Goal: Task Accomplishment & Management: Manage account settings

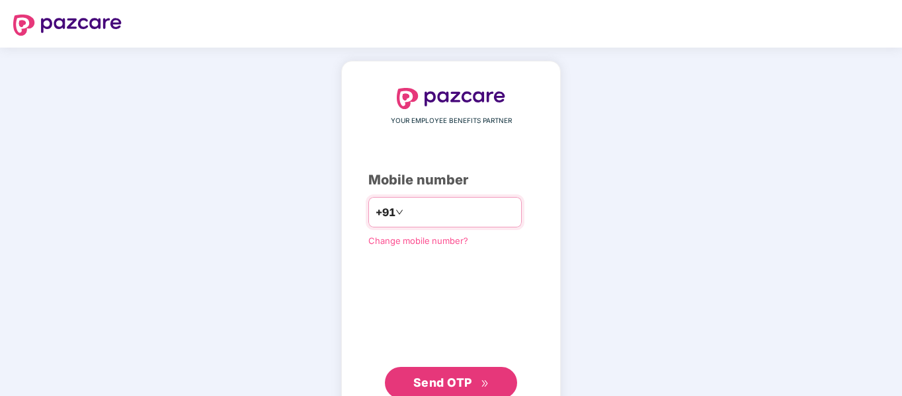
type input "**********"
click at [472, 375] on span "Send OTP" at bounding box center [451, 383] width 76 height 19
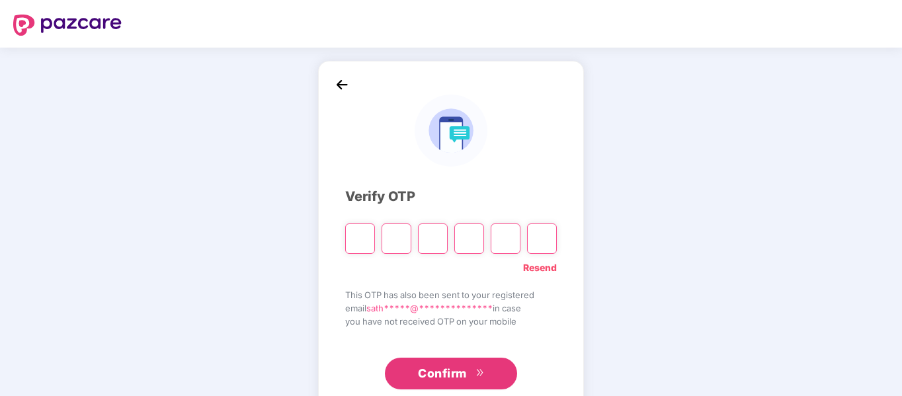
type input "*"
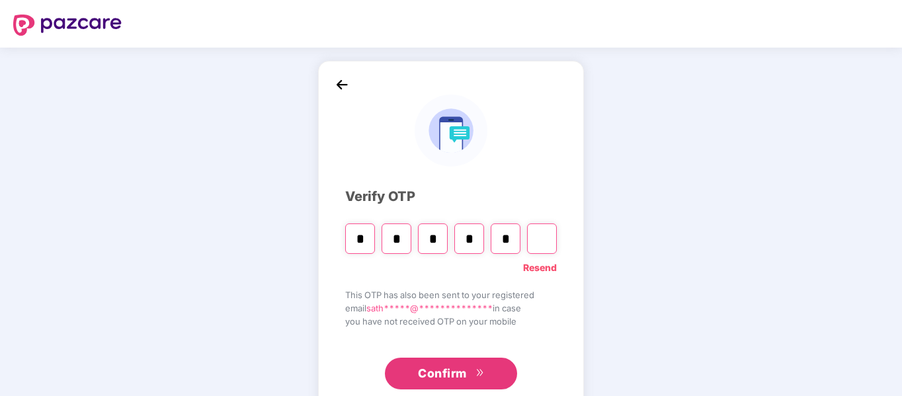
type input "*"
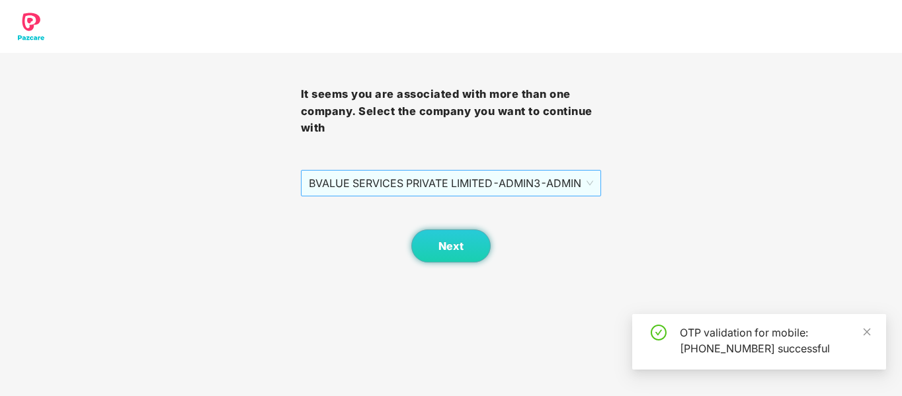
click at [537, 186] on span "BVALUE SERVICES PRIVATE LIMITED - ADMIN3 - ADMIN" at bounding box center [451, 183] width 285 height 25
click at [684, 192] on div "It seems you are associated with more than one company. Select the company you …" at bounding box center [451, 131] width 902 height 262
click at [461, 246] on span "Next" at bounding box center [450, 246] width 25 height 13
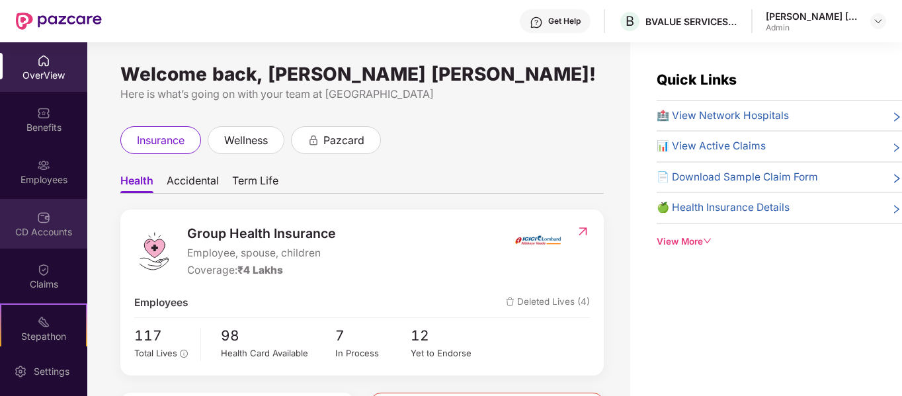
click at [32, 225] on div "CD Accounts" at bounding box center [43, 231] width 87 height 13
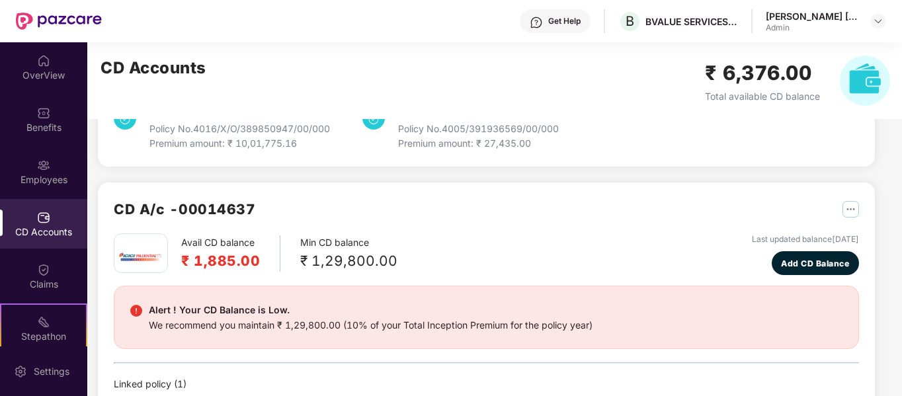
scroll to position [264, 0]
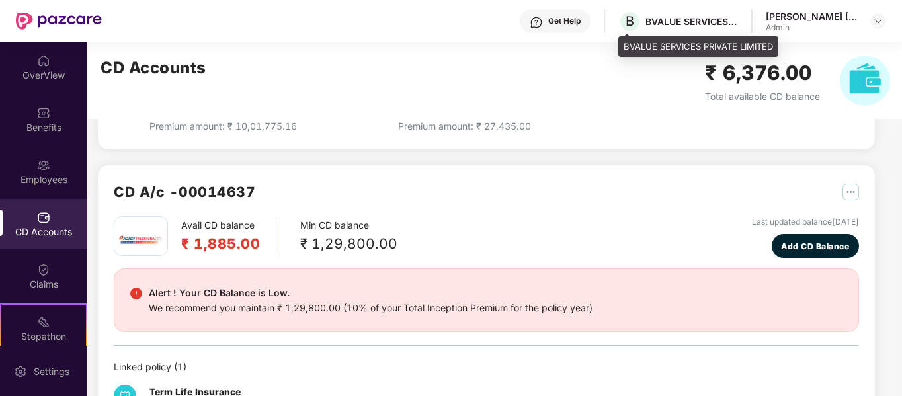
click at [693, 15] on div "BVALUE SERVICES PRIVATE LIMITED" at bounding box center [691, 21] width 93 height 13
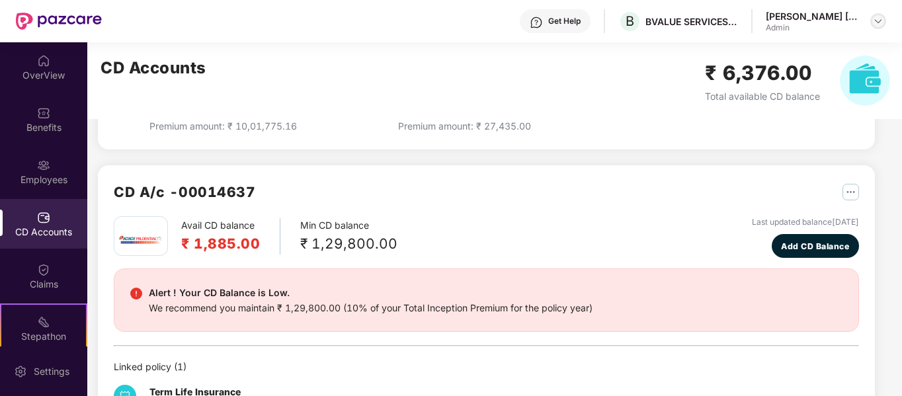
click at [880, 19] on img at bounding box center [878, 21] width 11 height 11
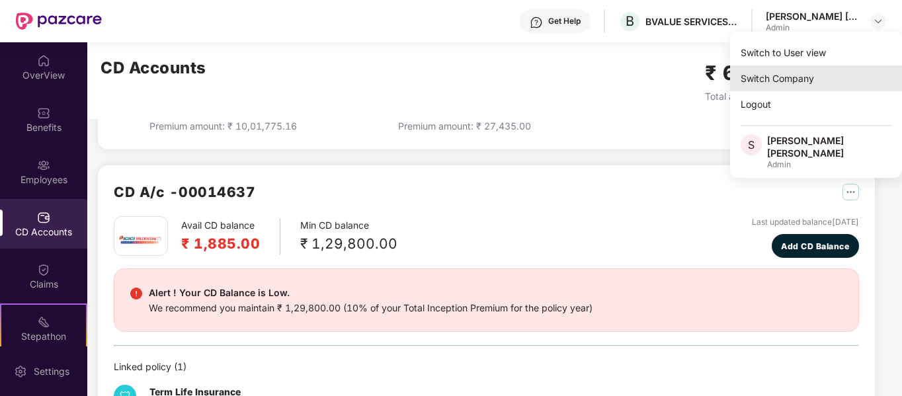
click at [820, 75] on div "Switch Company" at bounding box center [816, 78] width 172 height 26
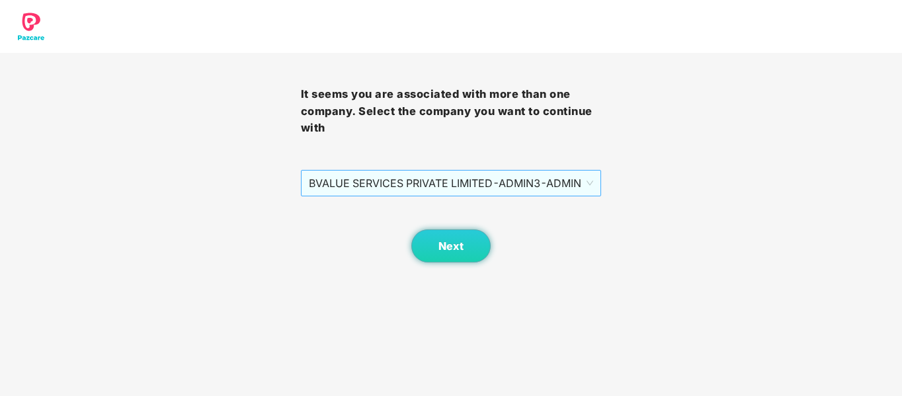
click at [542, 188] on span "BVALUE SERVICES PRIVATE LIMITED - ADMIN3 - ADMIN" at bounding box center [451, 183] width 285 height 25
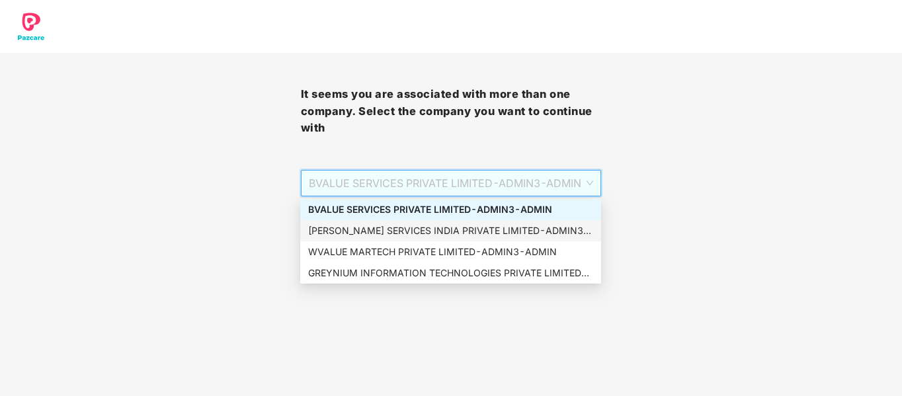
click at [400, 223] on div "[PERSON_NAME] SERVICES INDIA PRIVATE LIMITED - ADMIN3 - ADMIN" at bounding box center [450, 230] width 285 height 15
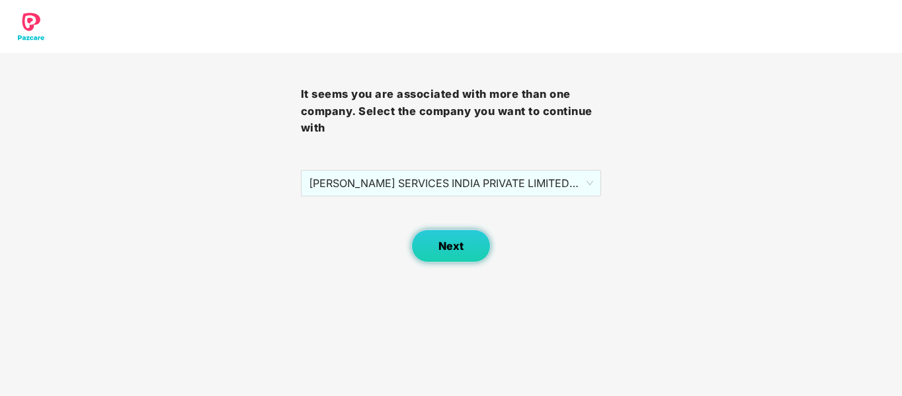
click at [465, 237] on button "Next" at bounding box center [450, 245] width 79 height 33
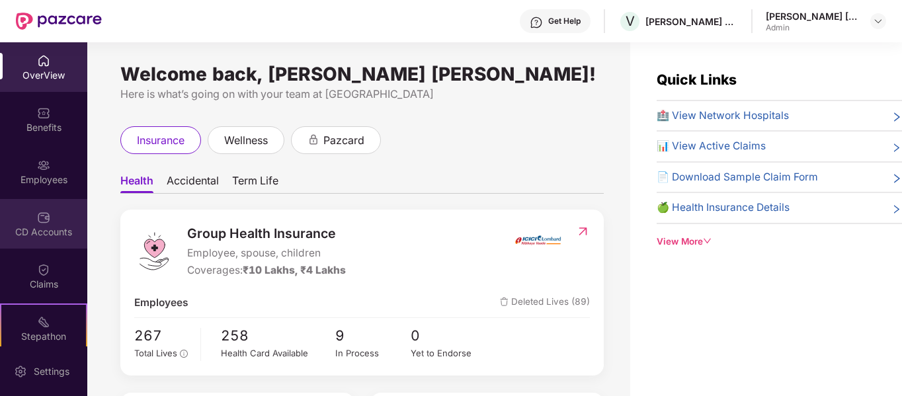
click at [38, 230] on div "CD Accounts" at bounding box center [43, 231] width 87 height 13
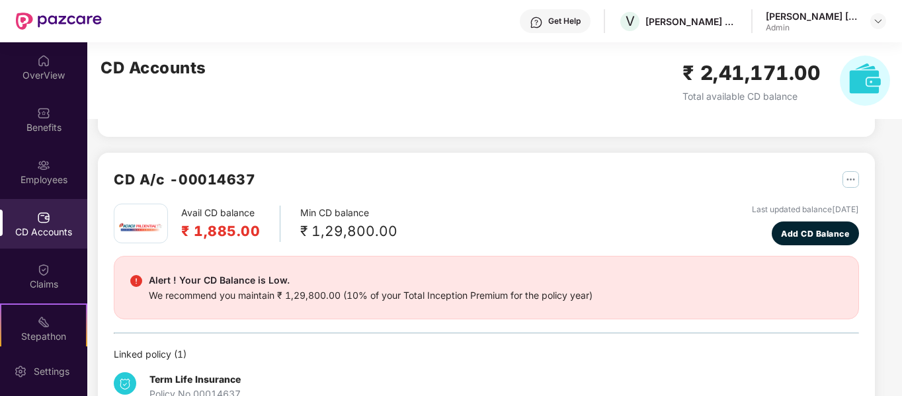
scroll to position [255, 0]
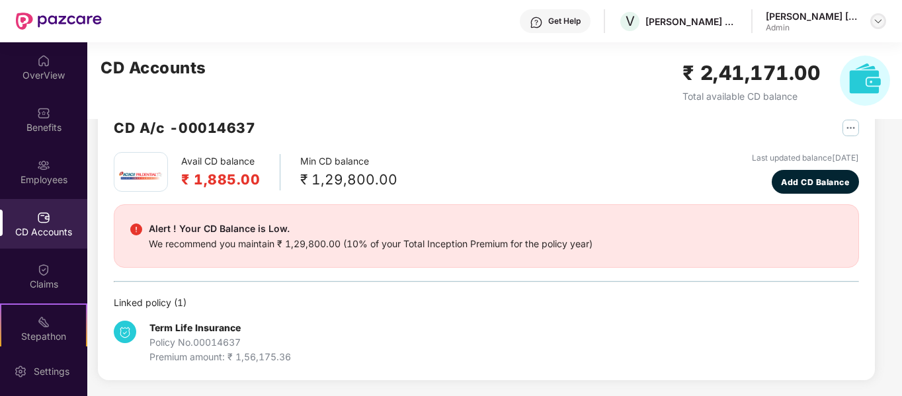
click at [873, 20] on div at bounding box center [878, 21] width 16 height 16
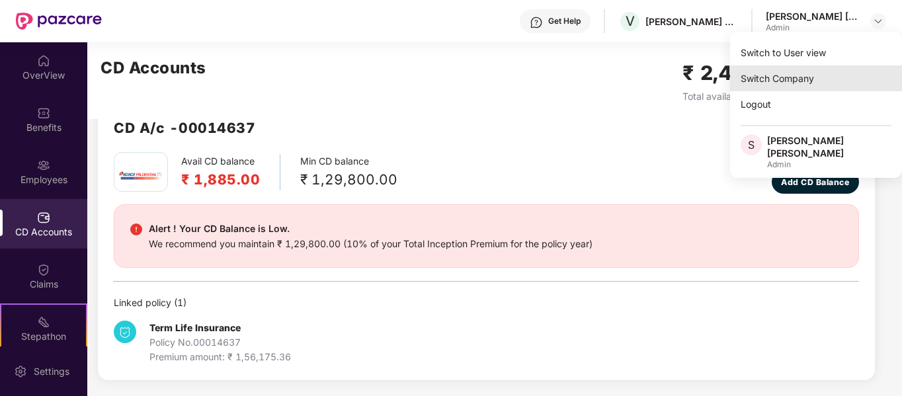
click at [799, 87] on div "Switch Company" at bounding box center [816, 78] width 172 height 26
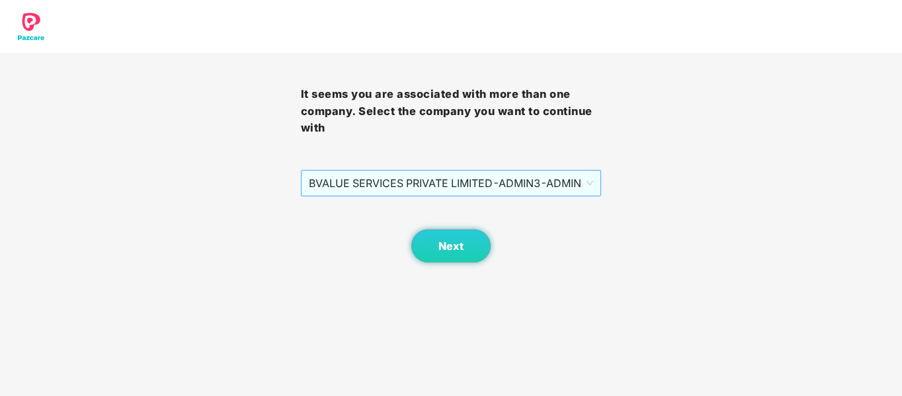
click at [588, 188] on span "BVALUE SERVICES PRIVATE LIMITED - ADMIN3 - ADMIN" at bounding box center [451, 183] width 285 height 25
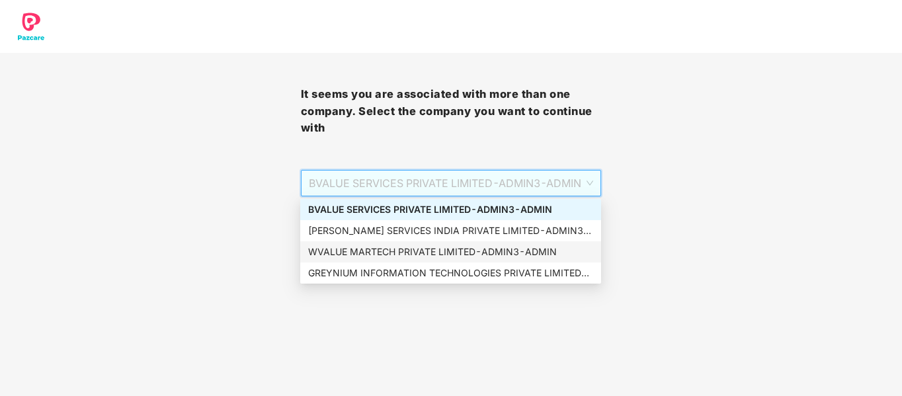
click at [422, 244] on div "WVALUE MARTECH PRIVATE LIMITED - ADMIN3 - ADMIN" at bounding box center [450, 251] width 301 height 21
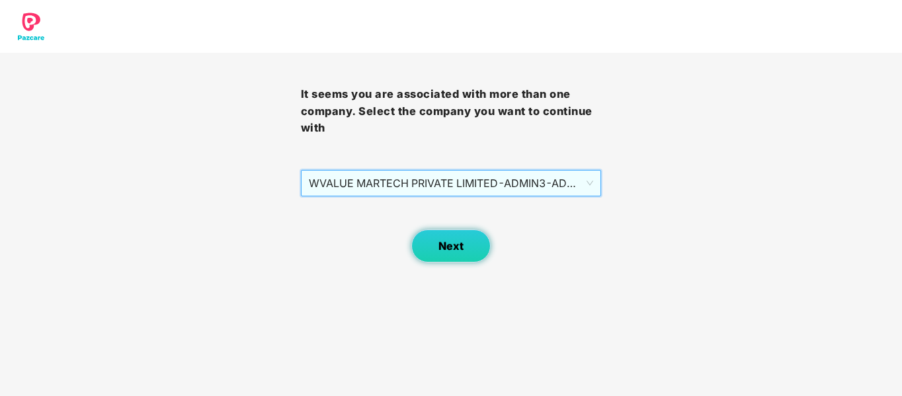
click at [460, 246] on span "Next" at bounding box center [450, 246] width 25 height 13
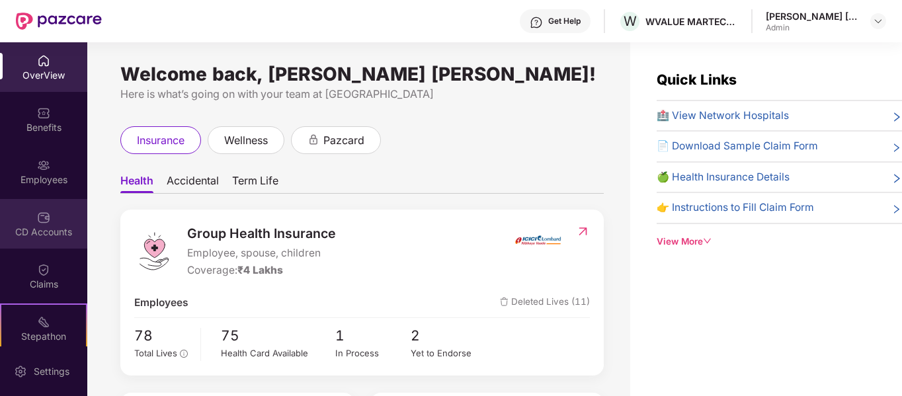
click at [46, 231] on div "CD Accounts" at bounding box center [43, 231] width 87 height 13
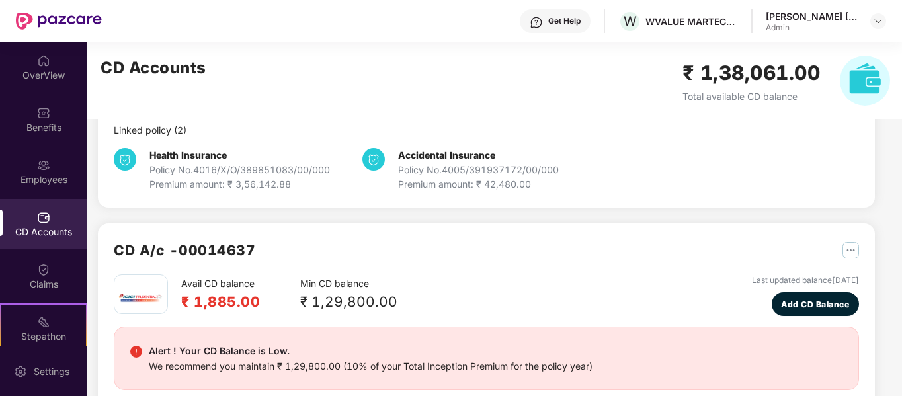
scroll to position [66, 0]
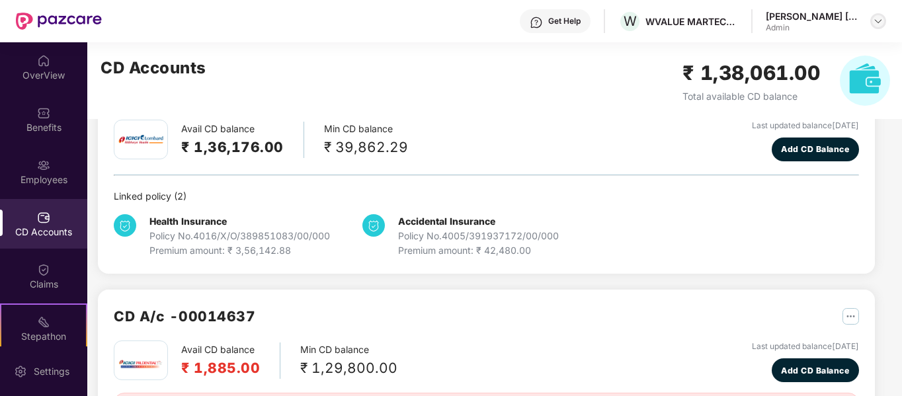
click at [880, 20] on img at bounding box center [878, 21] width 11 height 11
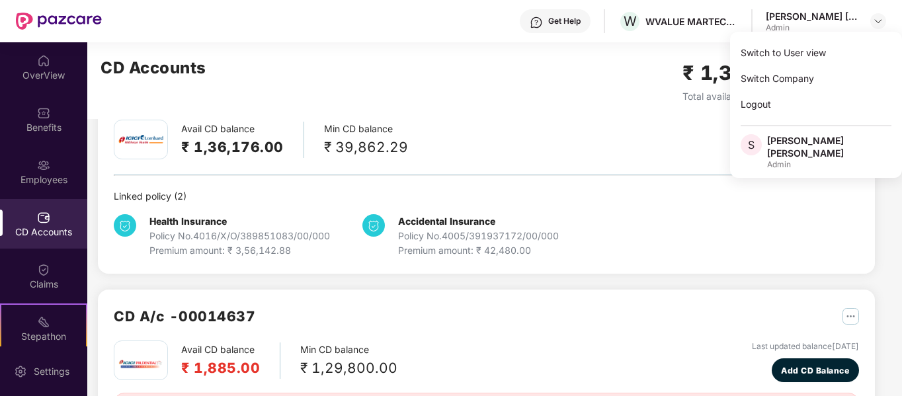
click at [848, 214] on div "Health Insurance Policy No. 4016/X/O/389851083/00/000 Premium amount: ₹ 3,56,14…" at bounding box center [486, 231] width 745 height 54
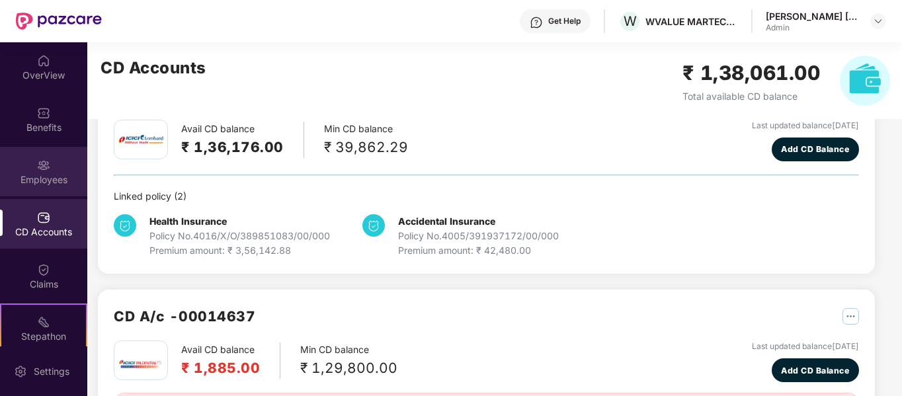
click at [36, 178] on div "Employees" at bounding box center [43, 179] width 87 height 13
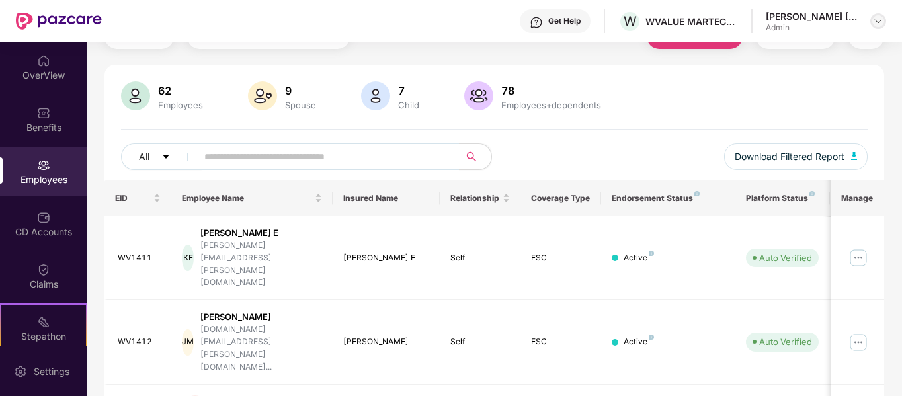
click at [883, 19] on div at bounding box center [878, 21] width 16 height 16
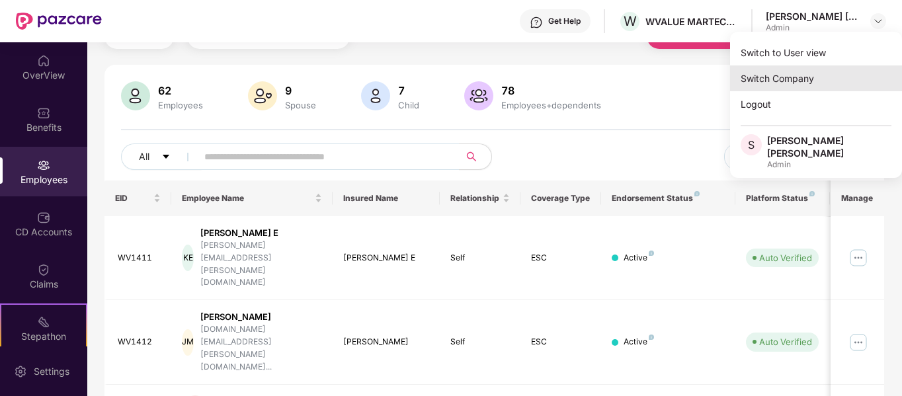
click at [826, 81] on div "Switch Company" at bounding box center [816, 78] width 172 height 26
